Goal: Find specific page/section: Find specific page/section

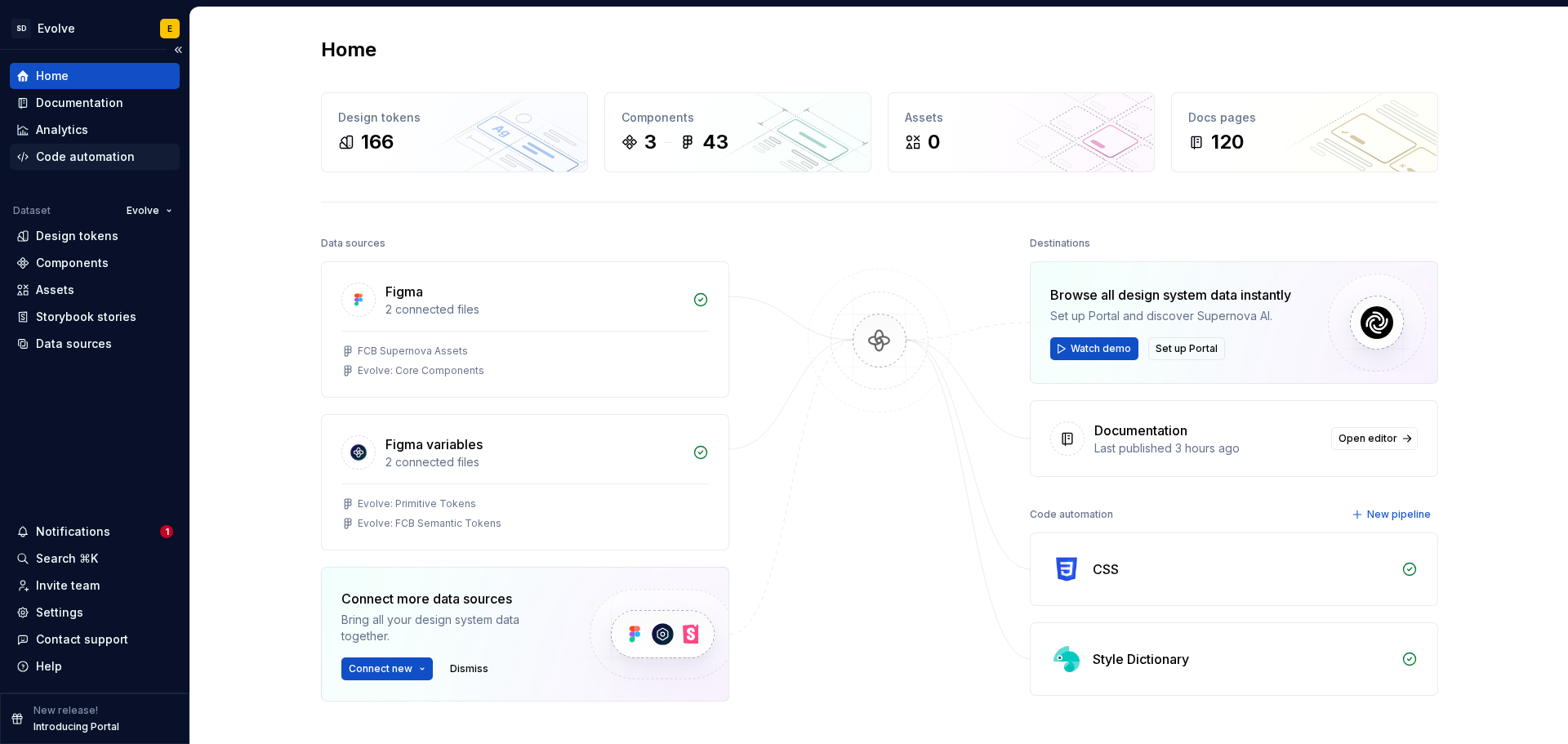
click at [61, 152] on div "Code automation" at bounding box center [85, 157] width 99 height 16
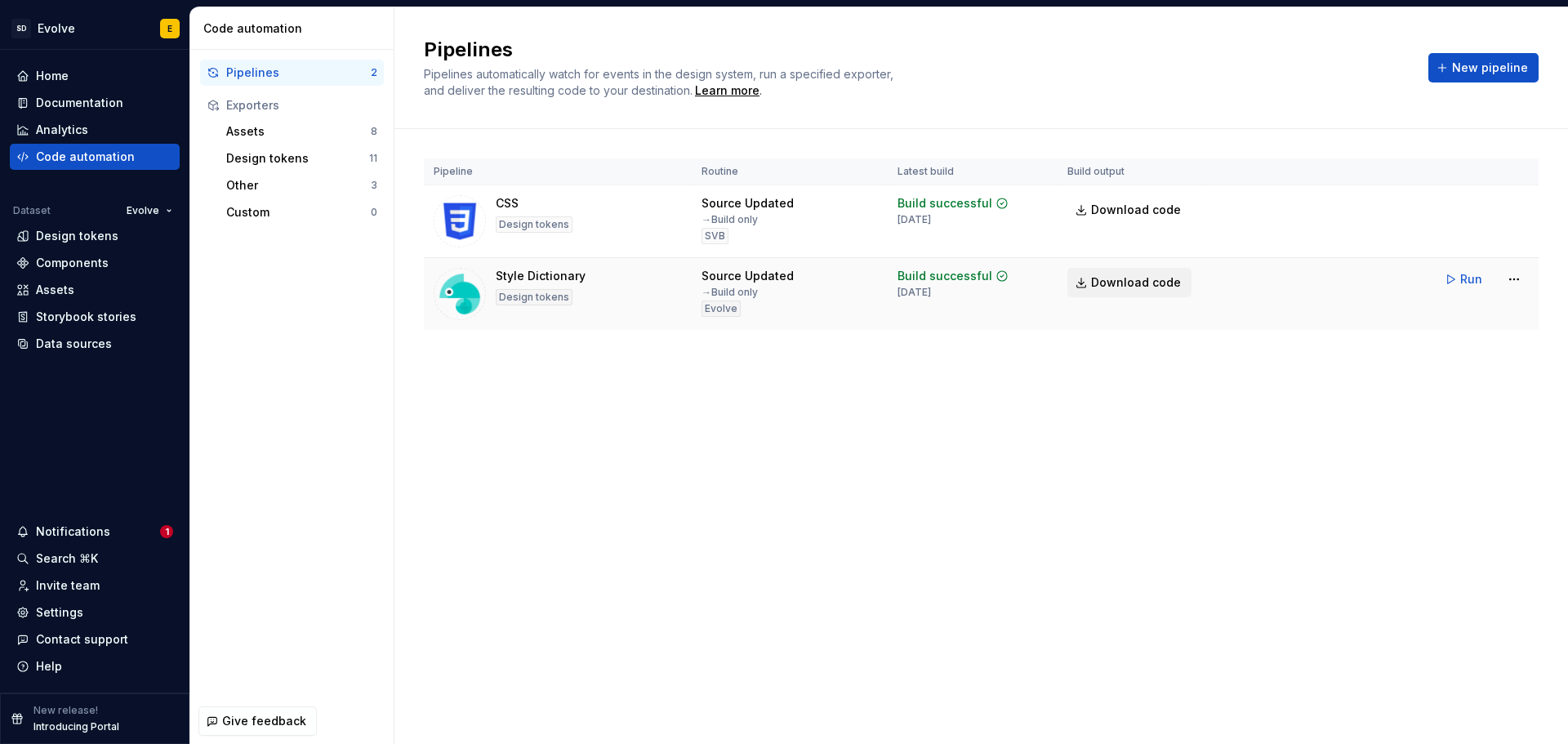
click at [1118, 278] on span "Download code" at bounding box center [1135, 283] width 90 height 16
click at [252, 154] on div "Design tokens" at bounding box center [298, 158] width 143 height 16
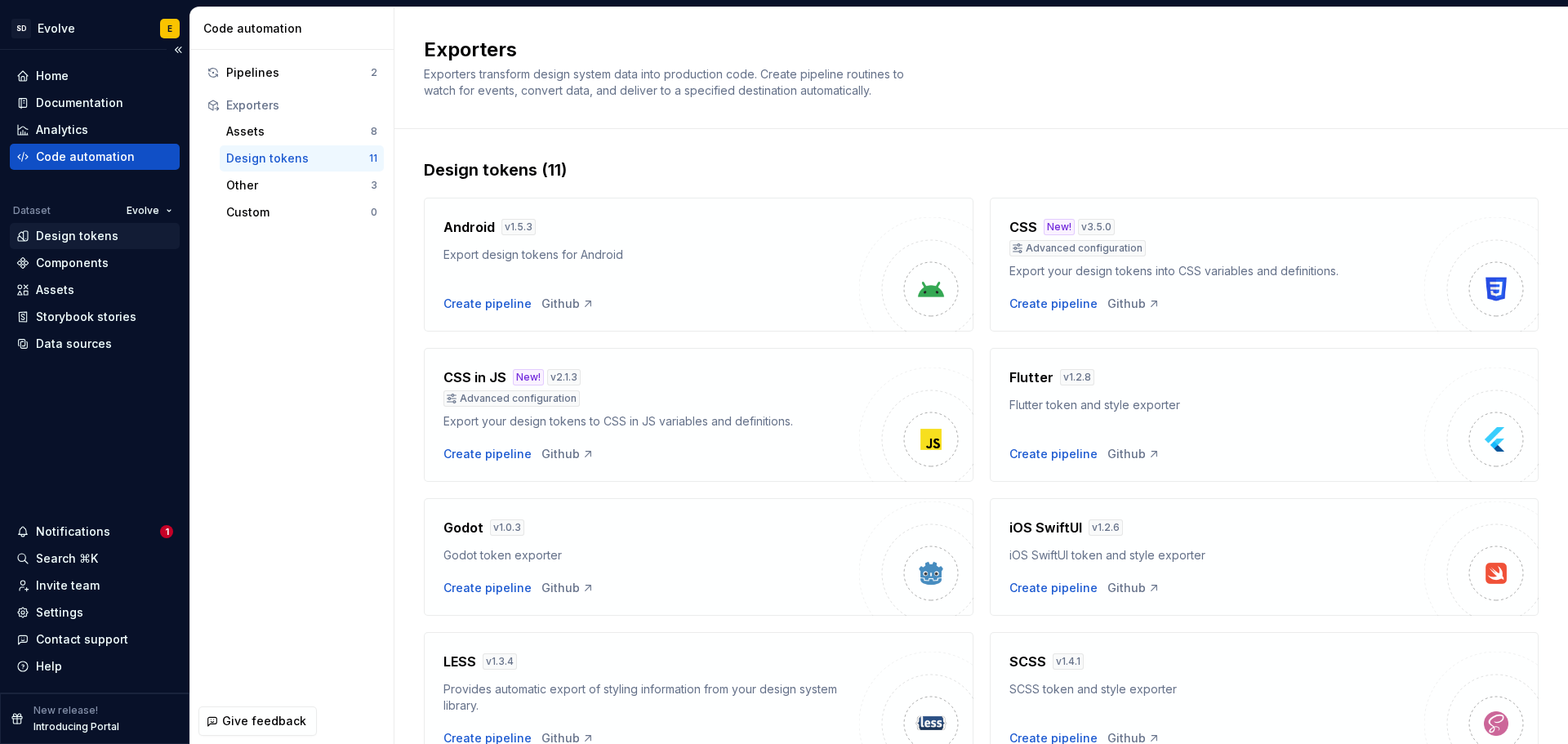
click at [65, 229] on div "Design tokens" at bounding box center [77, 236] width 82 height 16
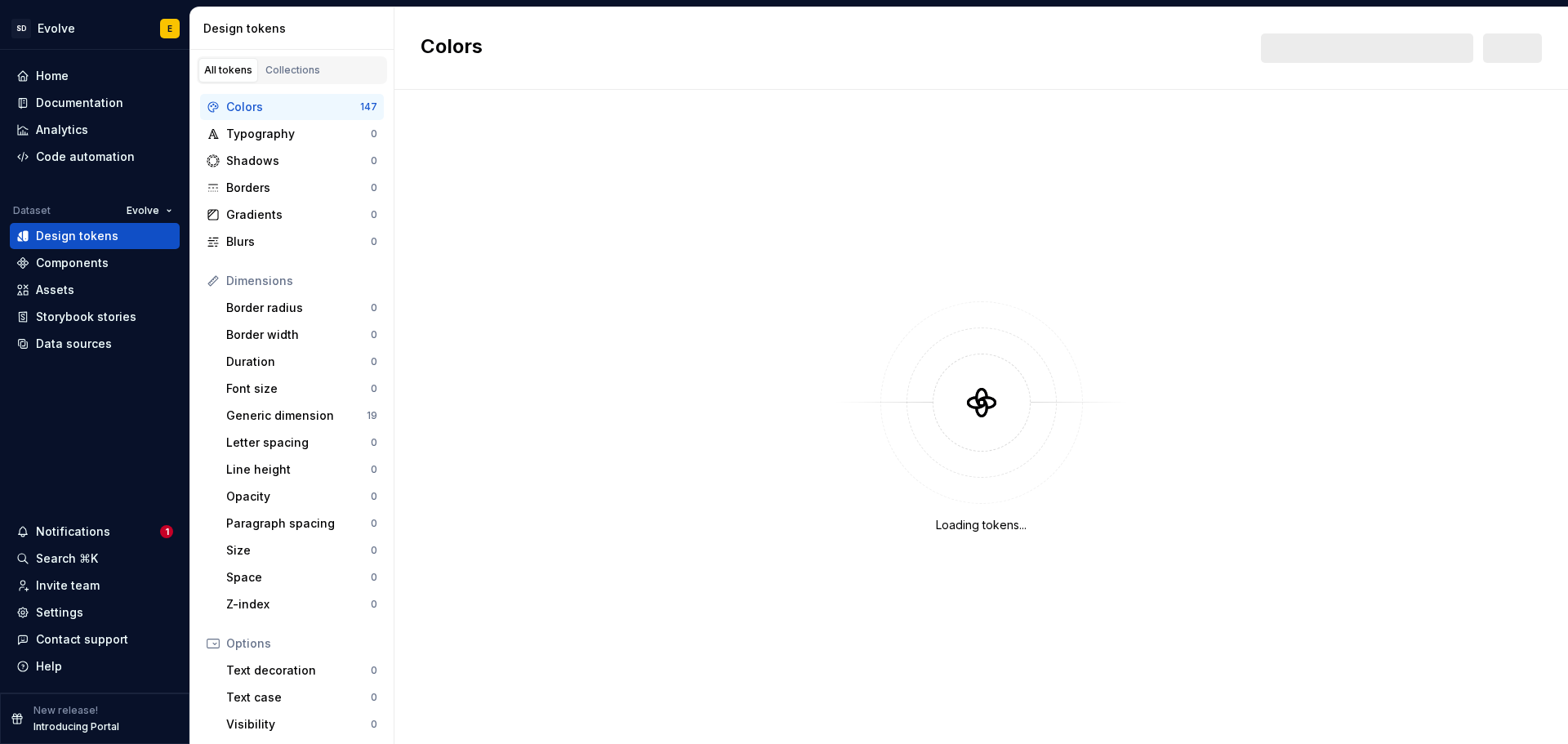
click at [271, 110] on div "Colors" at bounding box center [293, 107] width 134 height 16
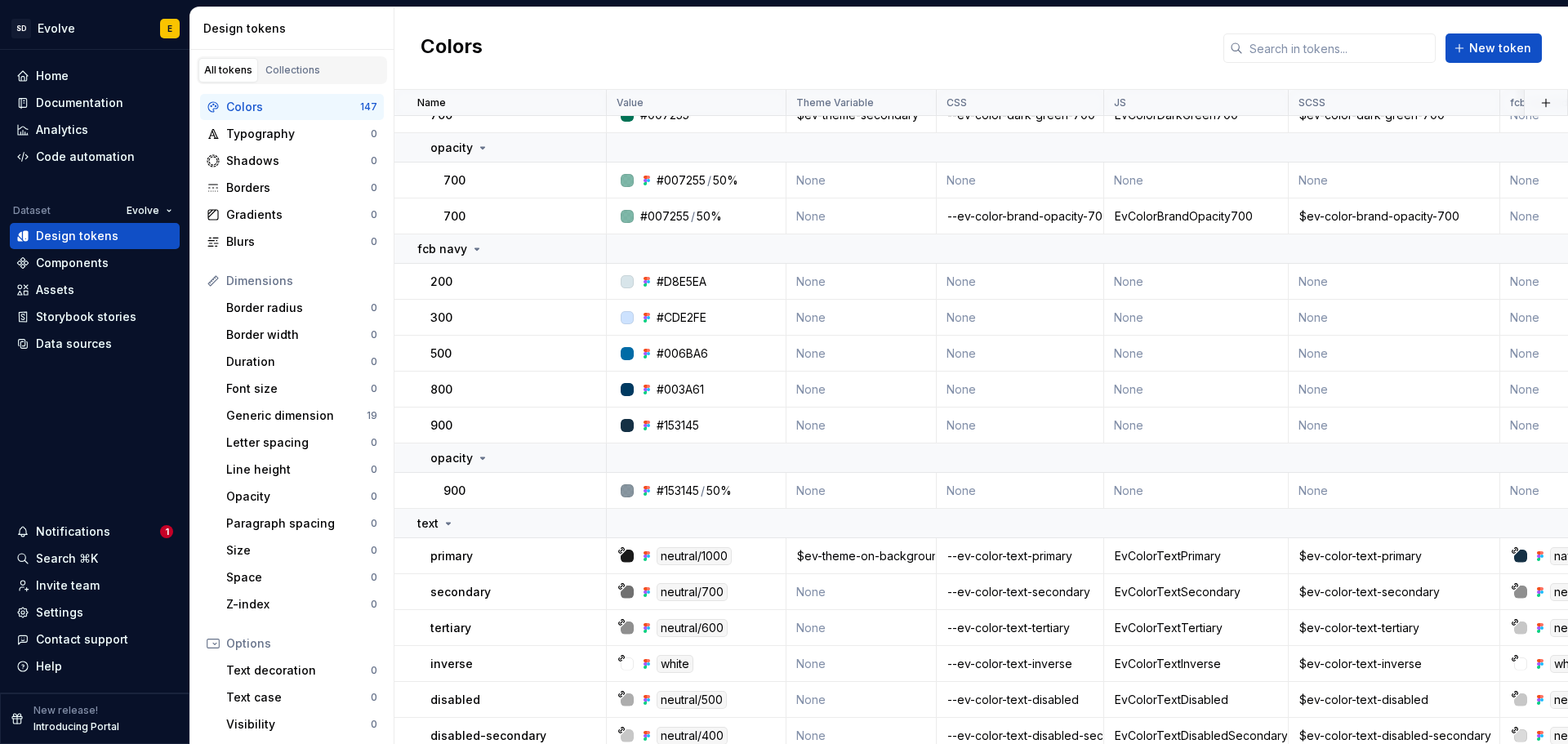
scroll to position [2451, 0]
